Goal: Find contact information: Find contact information

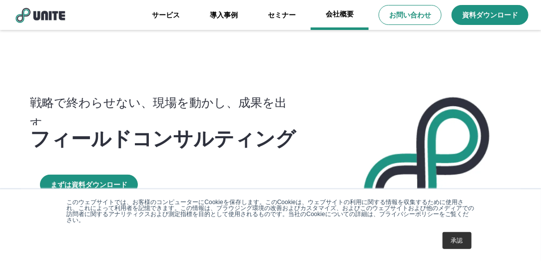
click at [349, 7] on link "会社概要" at bounding box center [340, 15] width 58 height 30
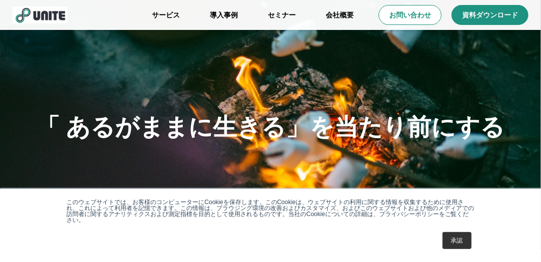
click at [456, 244] on link "承認" at bounding box center [457, 240] width 29 height 17
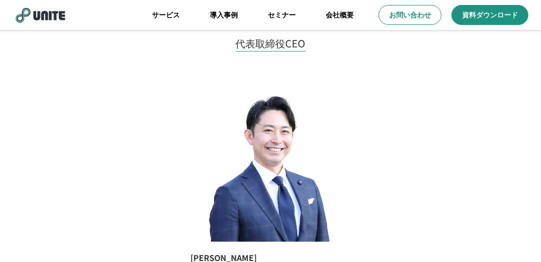
scroll to position [699, 0]
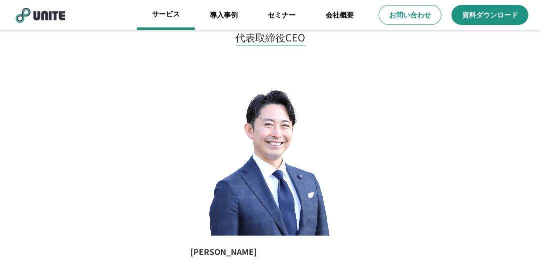
click at [171, 20] on link "サービス" at bounding box center [166, 15] width 58 height 30
click at [161, 13] on link "サービス" at bounding box center [166, 15] width 58 height 30
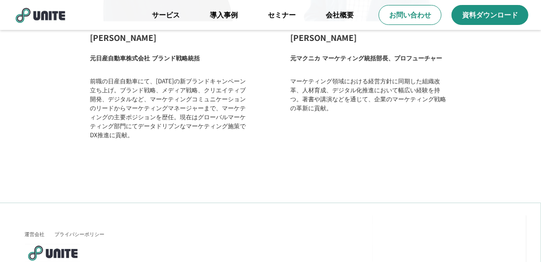
scroll to position [1738, 0]
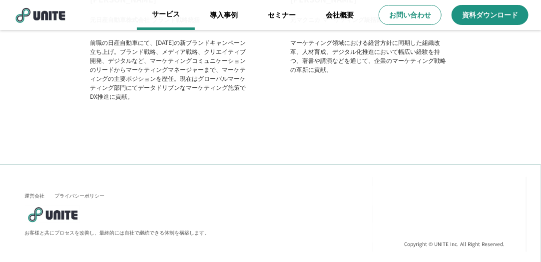
click at [173, 24] on link "サービス" at bounding box center [166, 15] width 58 height 30
click at [161, 15] on link "サービス" at bounding box center [166, 15] width 58 height 30
click at [292, 15] on link "セミナー" at bounding box center [282, 15] width 58 height 30
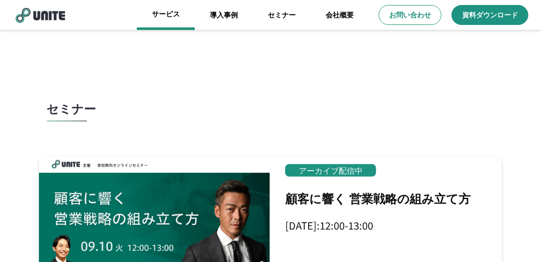
click at [172, 20] on link "サービス" at bounding box center [166, 15] width 58 height 30
click at [46, 18] on img at bounding box center [39, 14] width 55 height 17
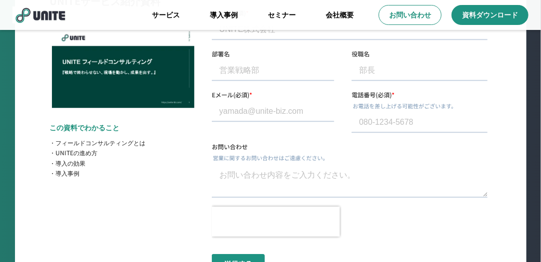
scroll to position [3385, 0]
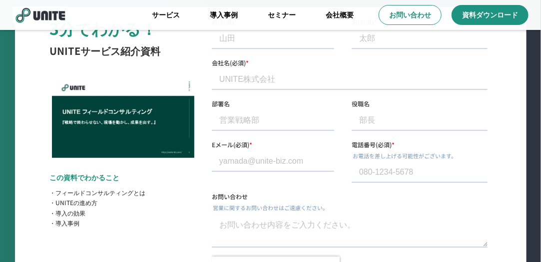
click at [176, 119] on div at bounding box center [122, 118] width 147 height 80
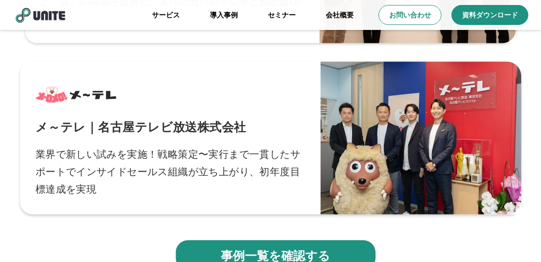
scroll to position [3086, 0]
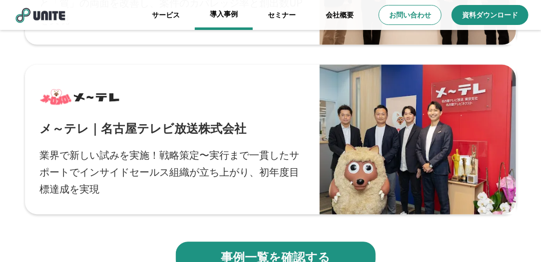
click at [219, 20] on link "導入事例" at bounding box center [224, 15] width 58 height 30
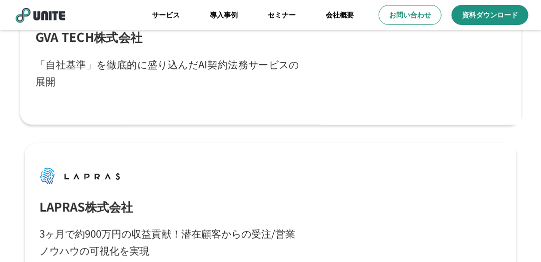
scroll to position [1549, 0]
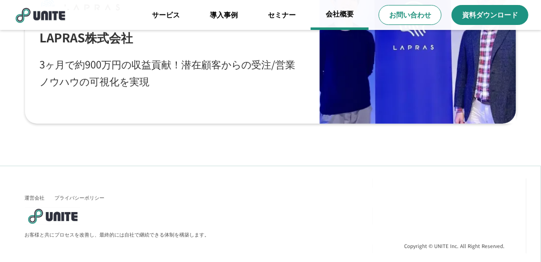
click at [358, 10] on link "会社概要" at bounding box center [340, 15] width 58 height 30
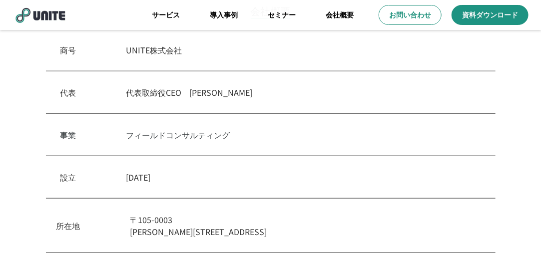
scroll to position [400, 0]
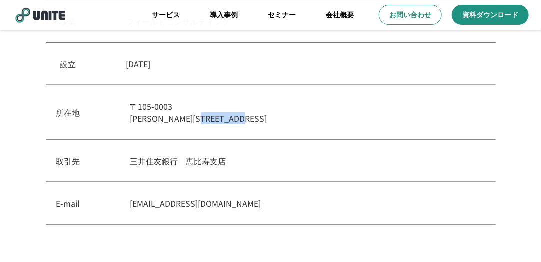
drag, startPoint x: 225, startPoint y: 117, endPoint x: 295, endPoint y: 118, distance: 69.9
click at [295, 118] on p "[STREET_ADDRESS][PERSON_NAME]内幸町" at bounding box center [307, 112] width 355 height 24
drag, startPoint x: 304, startPoint y: 117, endPoint x: 229, endPoint y: 117, distance: 75.4
click at [229, 117] on p "[STREET_ADDRESS][PERSON_NAME]内幸町" at bounding box center [307, 112] width 355 height 24
copy p "クロスオフィス内幸町"
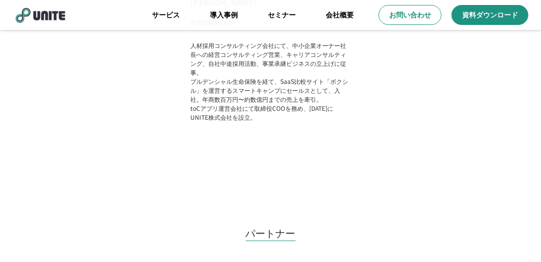
scroll to position [899, 0]
